Goal: Task Accomplishment & Management: Use online tool/utility

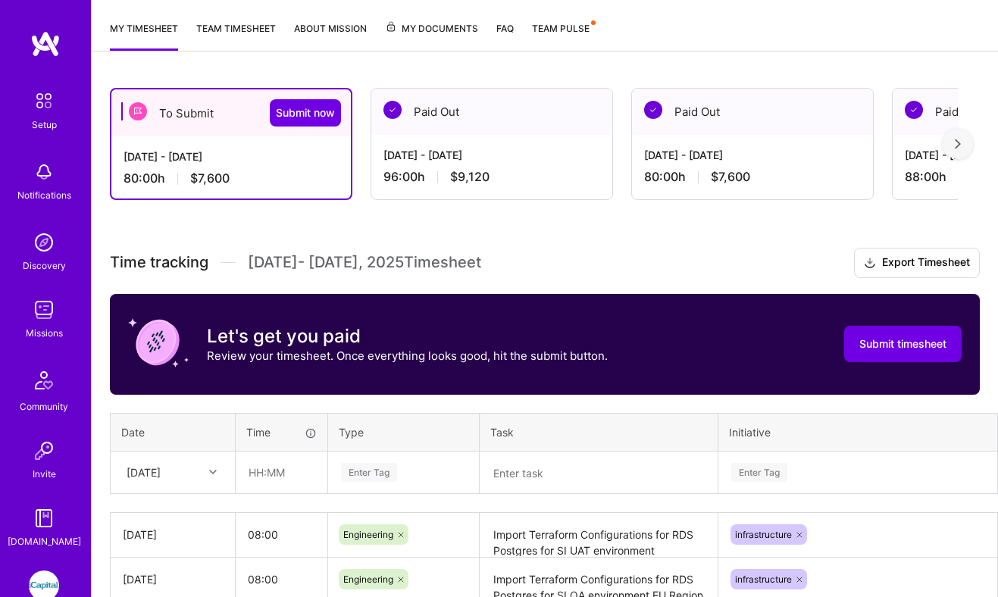
scroll to position [339, 0]
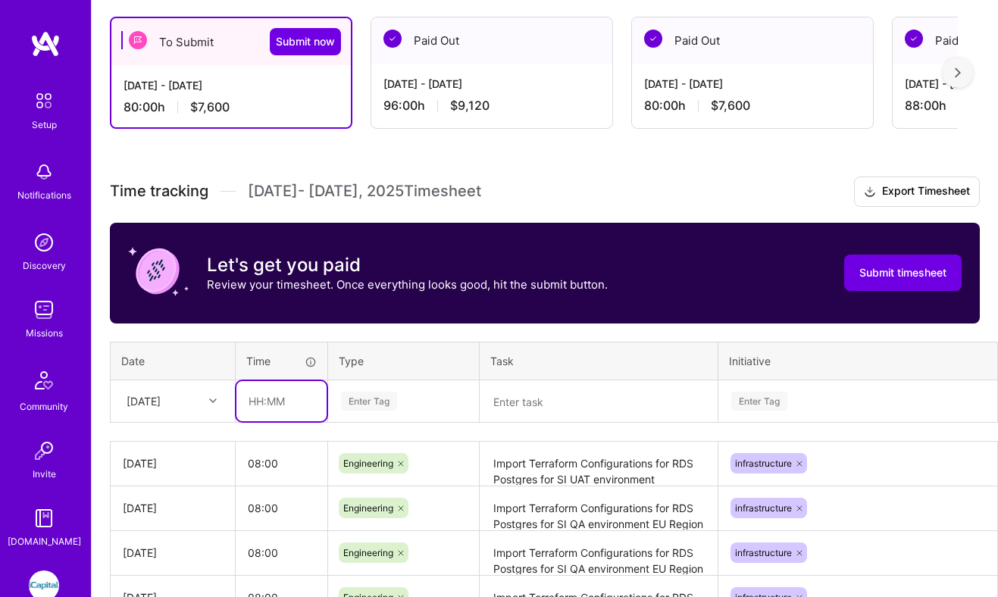
click at [284, 413] on input "text" at bounding box center [281, 401] width 90 height 40
type input "08:00"
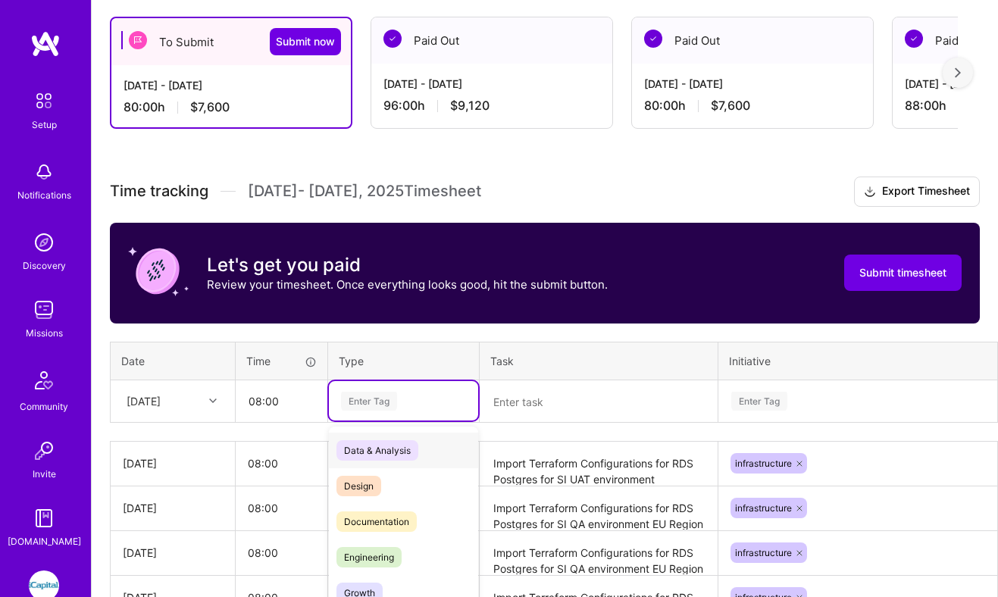
click at [363, 401] on div "option Data & Analysis focused, 0 of 2. 17 results available. Use Up and Down t…" at bounding box center [403, 400] width 149 height 39
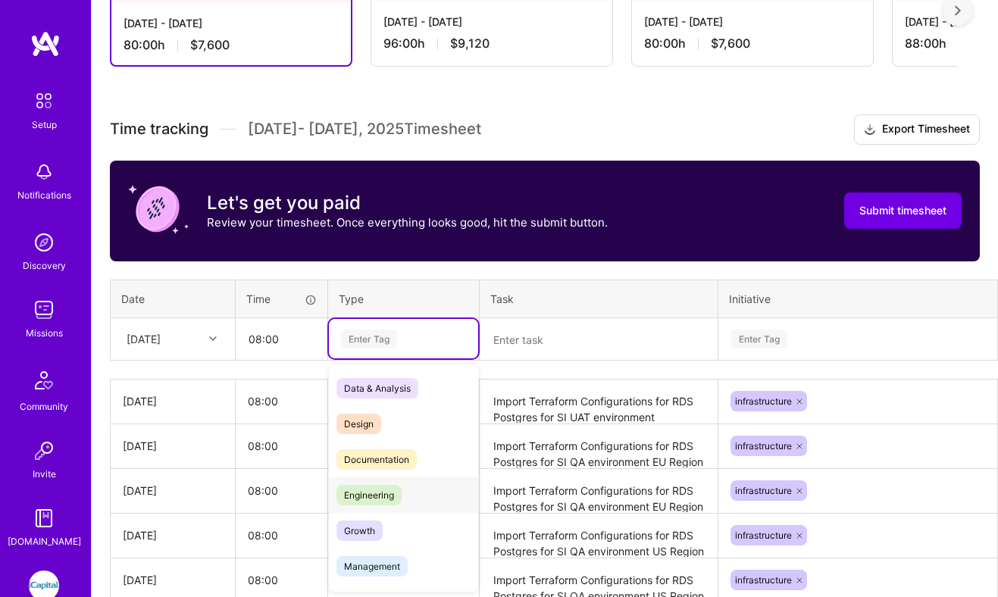
click at [371, 496] on span "Engineering" at bounding box center [368, 495] width 65 height 20
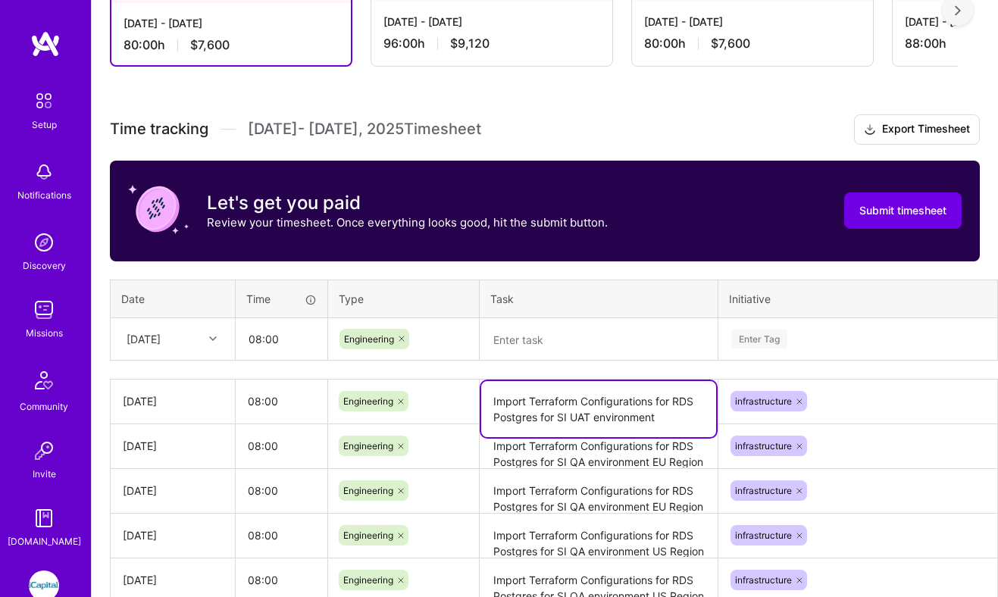
click at [532, 400] on textarea "Import Terraform Configurations for RDS Postgres for SI UAT environment" at bounding box center [598, 409] width 235 height 56
click at [557, 347] on textarea at bounding box center [598, 339] width 235 height 39
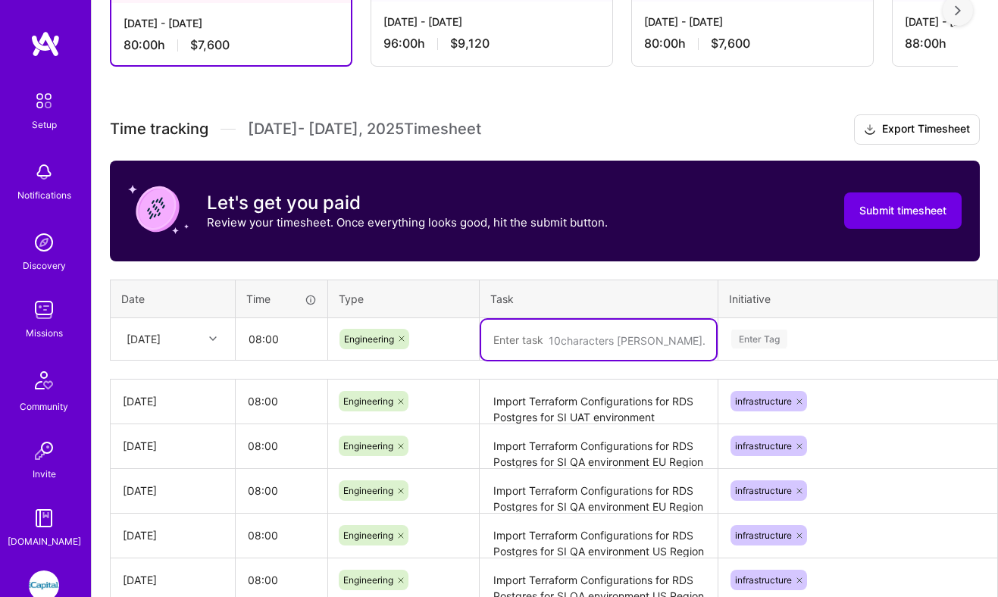
paste textarea "Import Terraform Configurations for RDS Postgres for SI UAT environment"
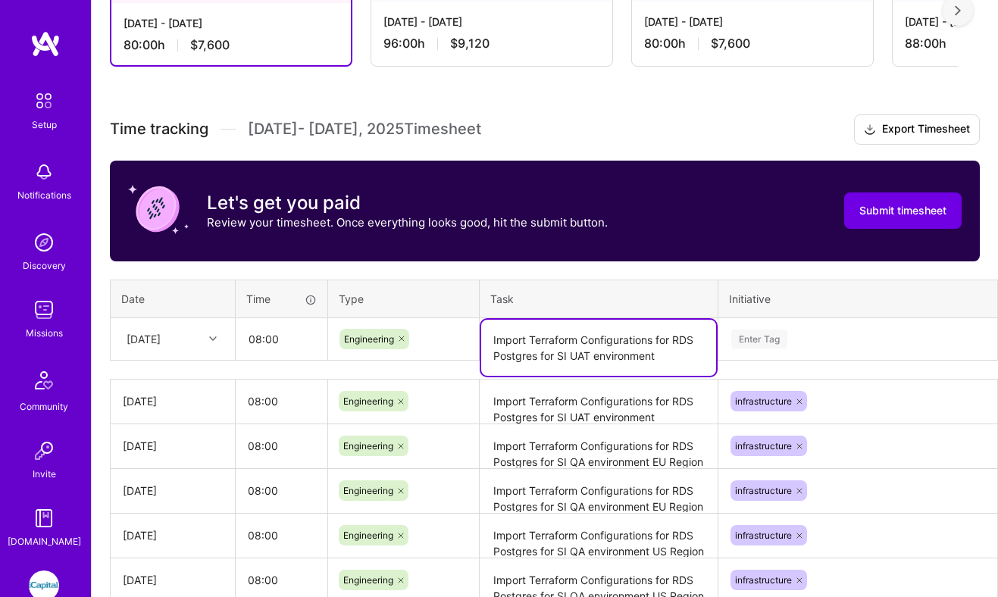
type textarea "Import Terraform Configurations for RDS Postgres for SI UAT environment"
click at [802, 345] on div "Enter Tag" at bounding box center [857, 338] width 277 height 39
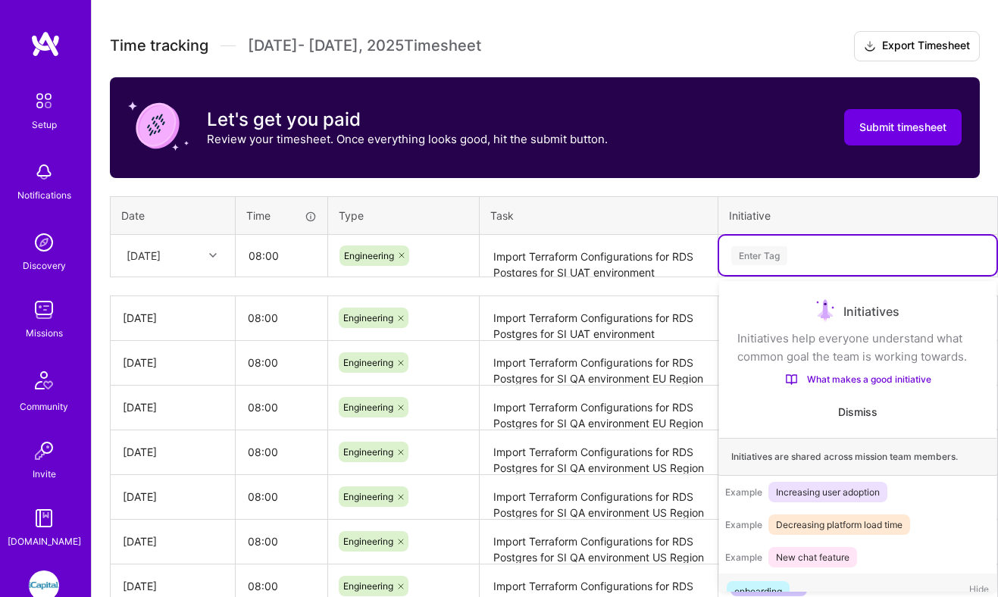
scroll to position [25, 0]
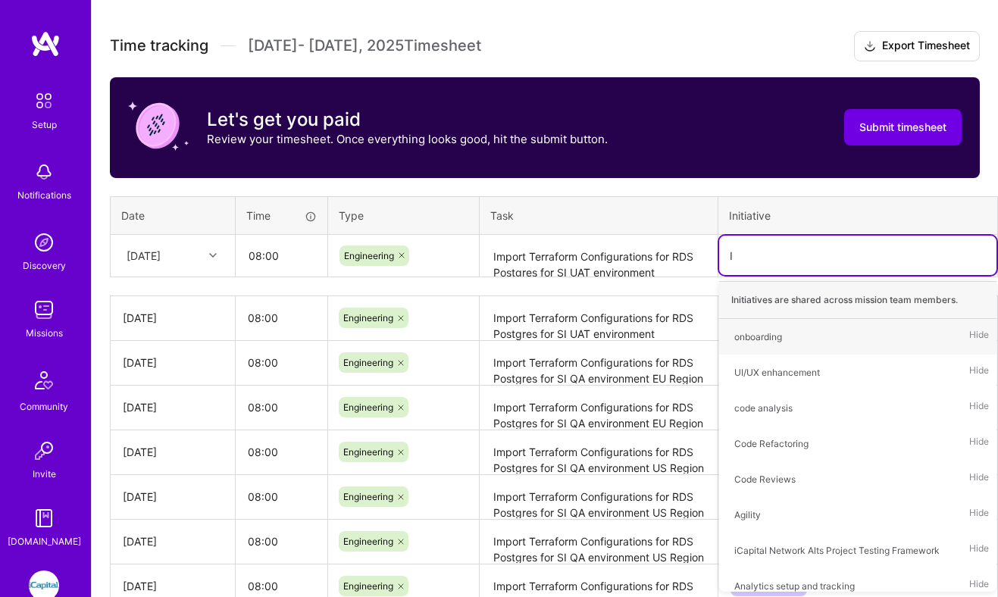
type input "In"
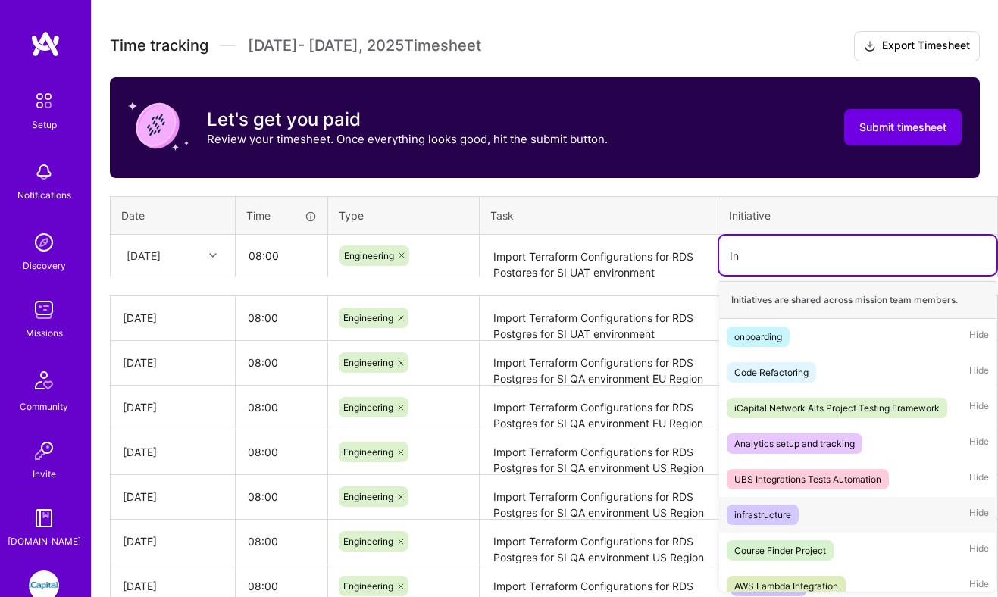
click at [765, 513] on div "infrastructure" at bounding box center [762, 515] width 57 height 16
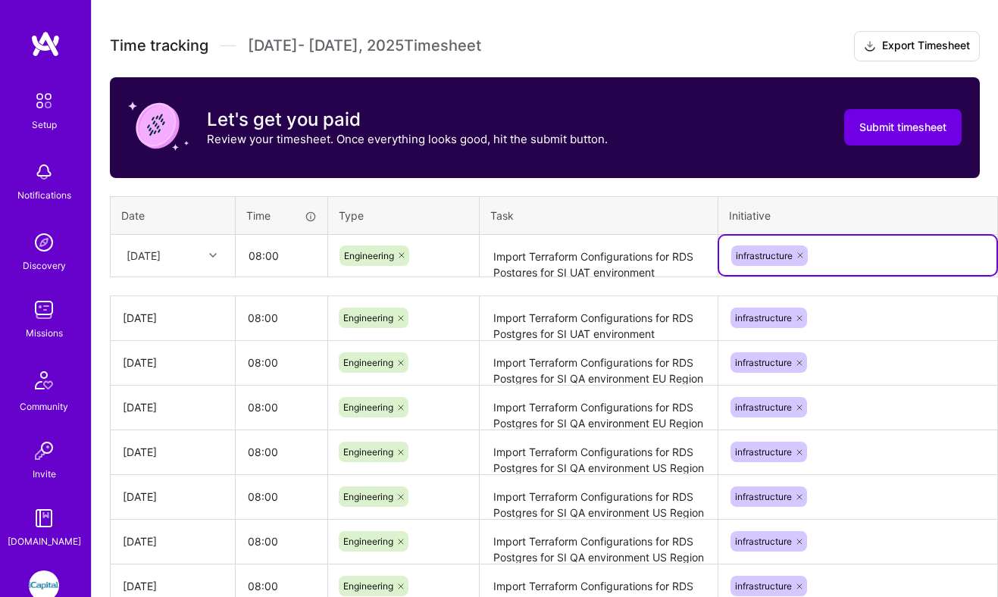
scroll to position [484, 51]
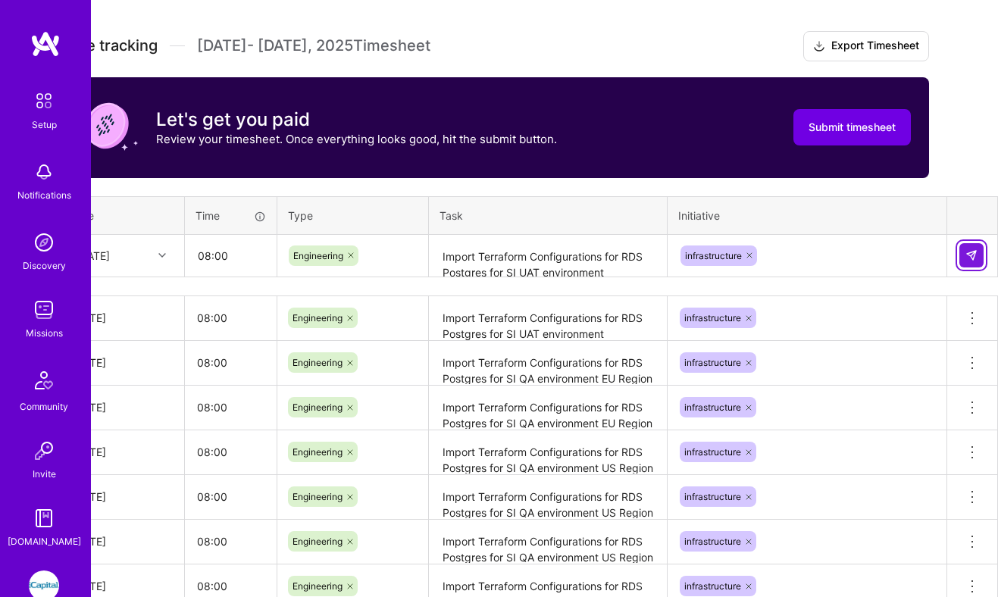
click at [983, 254] on button at bounding box center [971, 255] width 24 height 24
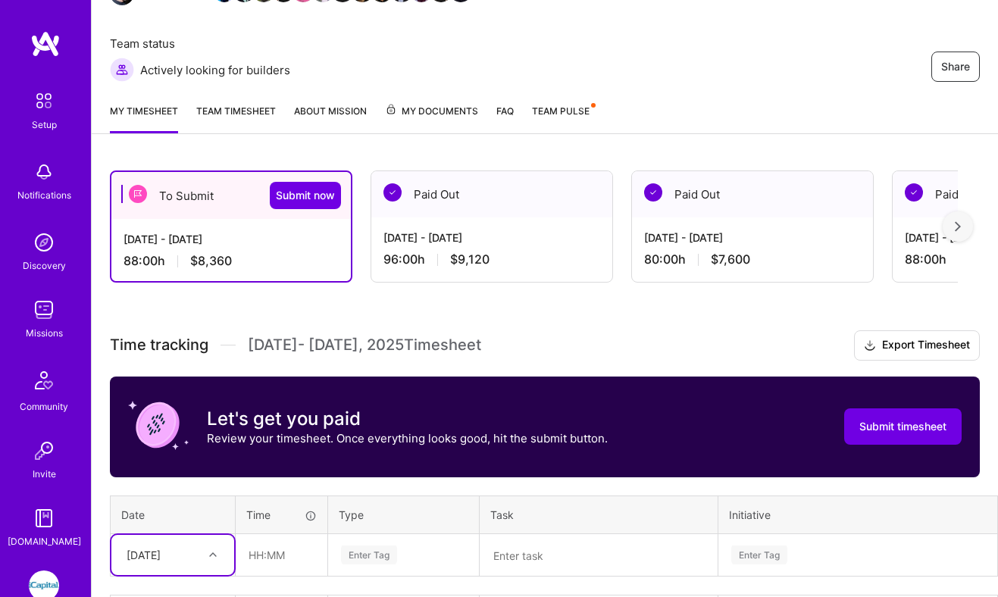
scroll to position [183, 0]
